Goal: Information Seeking & Learning: Learn about a topic

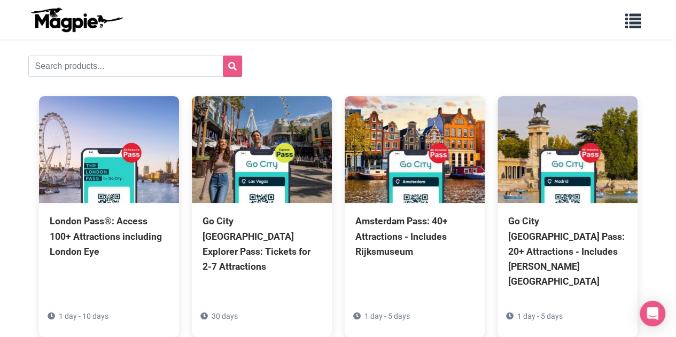
scroll to position [53, 0]
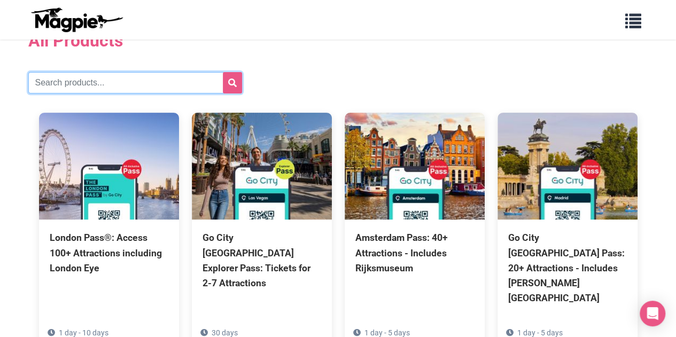
click at [98, 87] on input "text" at bounding box center [135, 82] width 214 height 21
type input "[US_STATE]"
click at [223, 72] on button "submit" at bounding box center [232, 82] width 19 height 21
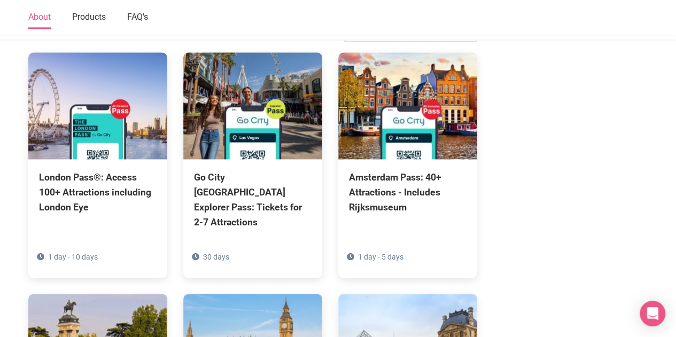
scroll to position [534, 0]
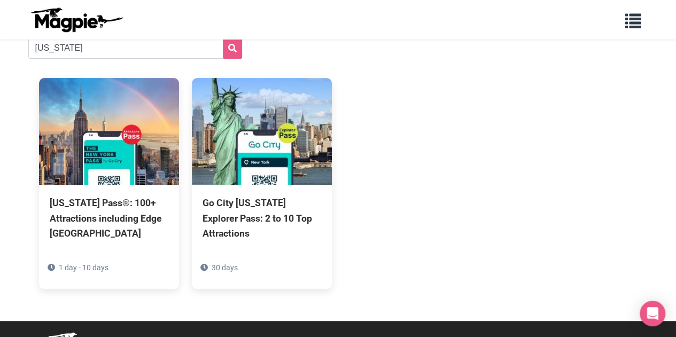
scroll to position [116, 0]
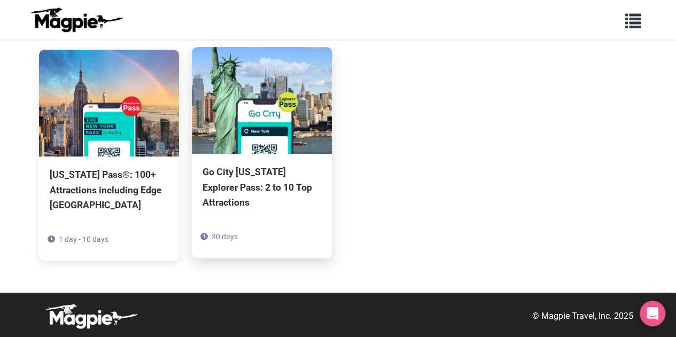
click at [272, 84] on img at bounding box center [262, 100] width 140 height 107
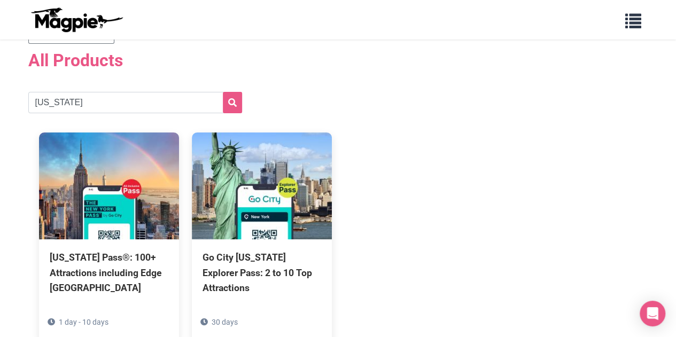
scroll to position [0, 0]
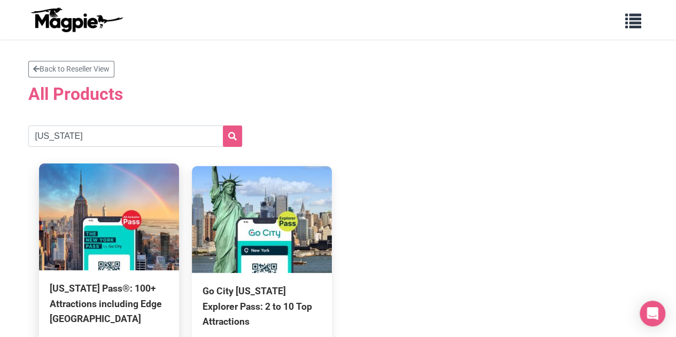
click at [134, 214] on img at bounding box center [109, 216] width 140 height 107
